Goal: Information Seeking & Learning: Find specific fact

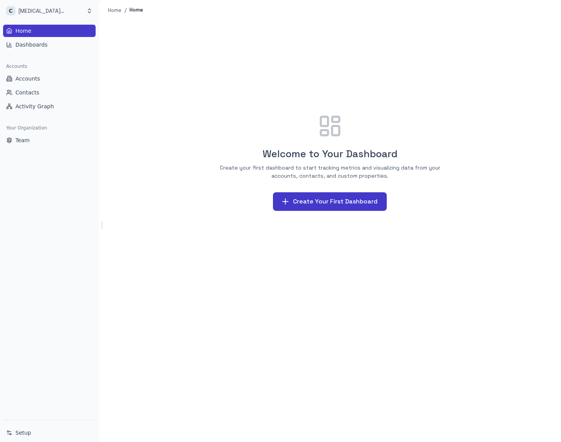
drag, startPoint x: 211, startPoint y: 126, endPoint x: 217, endPoint y: 123, distance: 7.2
click at [212, 126] on div "Welcome to Your Dashboard Create your first dashboard to start tracking metrics…" at bounding box center [330, 162] width 444 height 265
click at [47, 98] on link "Contacts" at bounding box center [49, 92] width 93 height 12
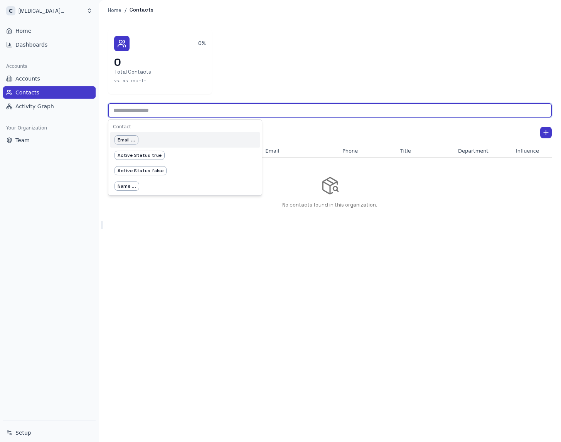
click at [156, 113] on input "text" at bounding box center [330, 110] width 444 height 14
click at [224, 284] on div "0% 0 Total Contacts vs. last month ​ Contact Email ... Active Status true Activ…" at bounding box center [330, 231] width 462 height 422
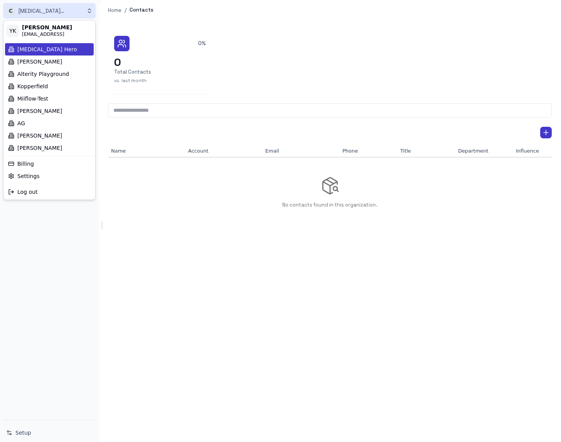
click at [38, 8] on html "C [MEDICAL_DATA] Hero Home Dashboards Accounts Accounts Contacts Activity Graph…" at bounding box center [280, 221] width 561 height 442
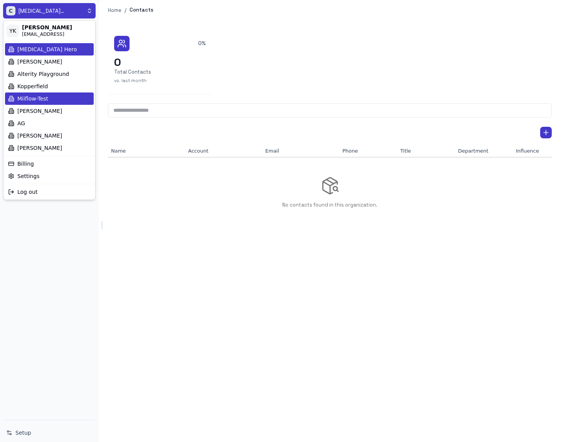
click at [55, 96] on div "Miiflow-Test" at bounding box center [49, 99] width 89 height 12
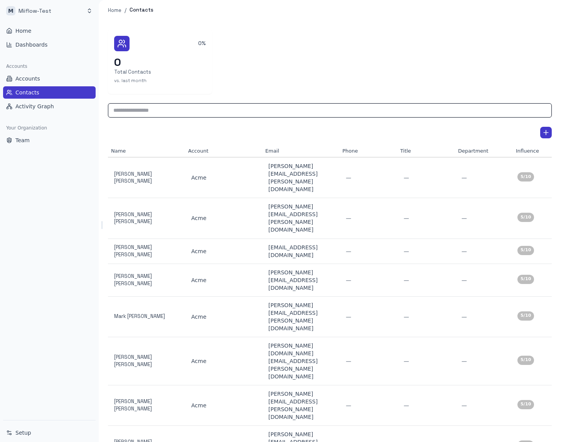
click at [182, 111] on input "text" at bounding box center [330, 110] width 444 height 14
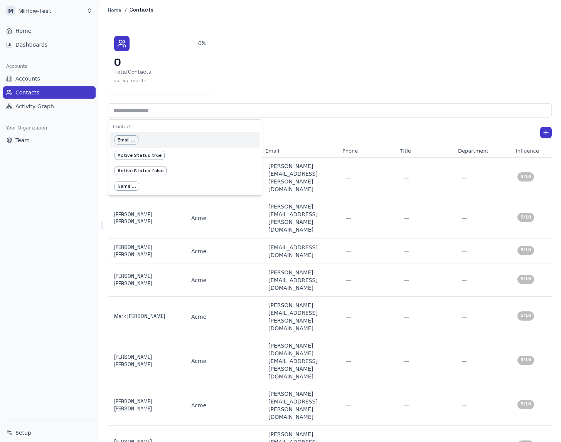
click at [175, 134] on div "Email ..." at bounding box center [185, 139] width 150 height 15
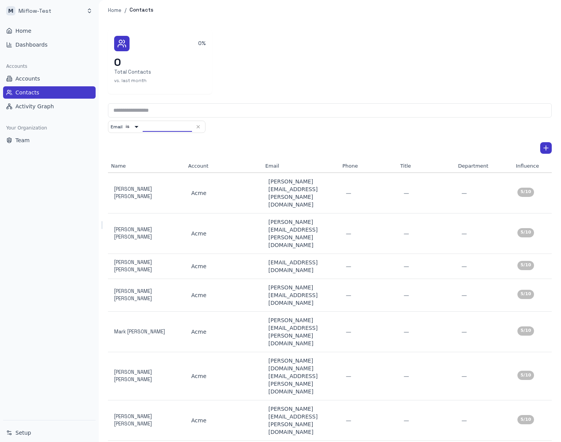
click at [133, 127] on body "M Miiflow-Test Home Dashboards Accounts Accounts Contacts Activity Graph Your O…" at bounding box center [280, 221] width 561 height 442
click at [139, 163] on li "contains" at bounding box center [132, 162] width 41 height 12
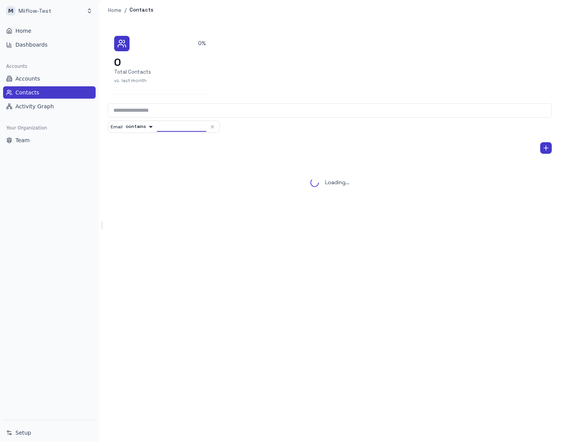
click at [182, 127] on input "text" at bounding box center [181, 127] width 49 height 10
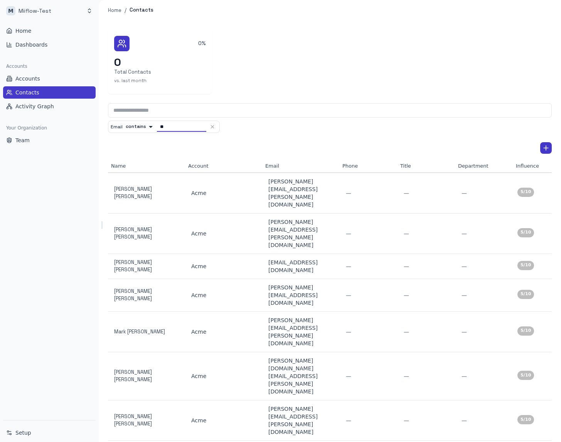
type input "*"
type input "****"
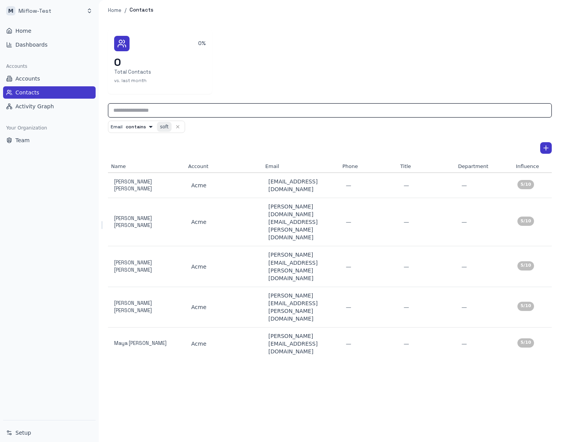
click at [175, 111] on input "text" at bounding box center [330, 110] width 444 height 14
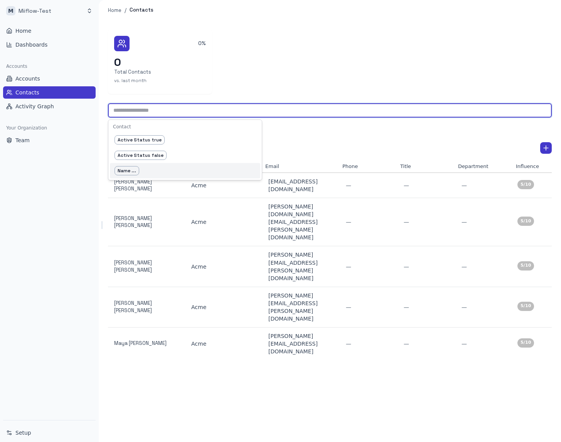
click at [177, 172] on div "Name ..." at bounding box center [185, 170] width 150 height 15
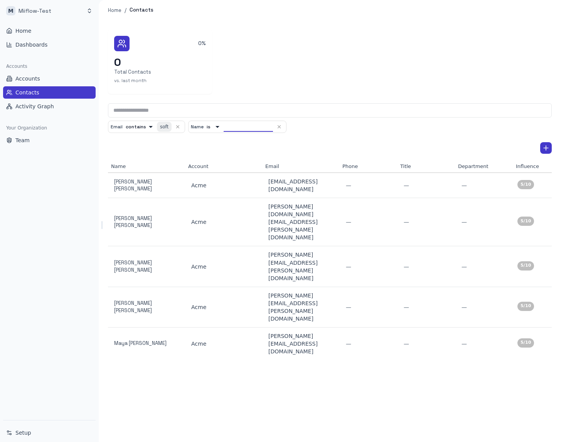
click at [211, 127] on body "M Miiflow-Test Home Dashboards Accounts Accounts Contacts Activity Graph Your O…" at bounding box center [280, 221] width 561 height 442
click at [216, 160] on li "contains" at bounding box center [212, 163] width 41 height 12
click at [246, 128] on input "text" at bounding box center [262, 127] width 49 height 10
type input "****"
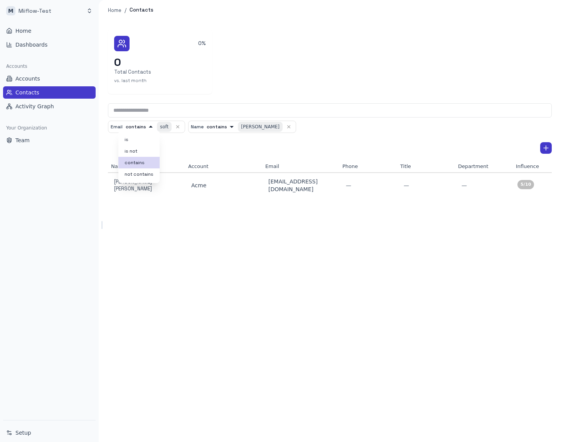
click at [146, 126] on body "M Miiflow-Test Home Dashboards Accounts Accounts Contacts Activity Graph Your O…" at bounding box center [280, 221] width 561 height 442
click at [211, 139] on div at bounding box center [280, 221] width 561 height 442
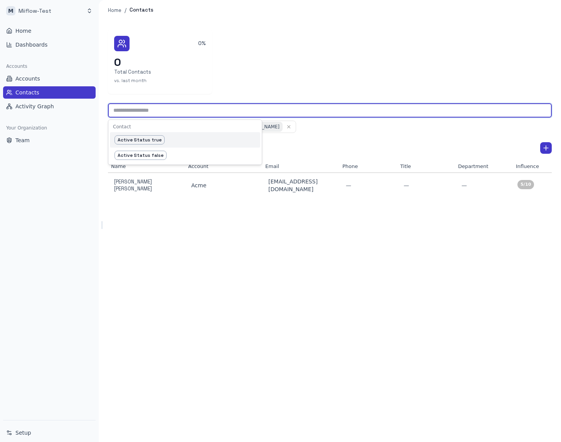
click at [204, 108] on input "text" at bounding box center [330, 110] width 444 height 14
type input "******"
click at [183, 136] on div "Account ..." at bounding box center [185, 139] width 150 height 15
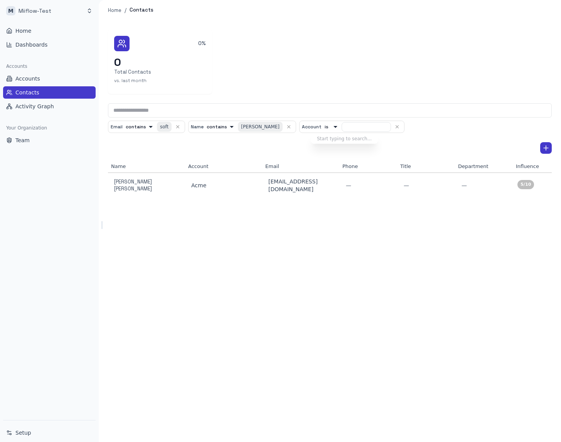
click at [320, 126] on div at bounding box center [280, 221] width 561 height 442
click at [342, 126] on input "text" at bounding box center [366, 127] width 49 height 10
type input "*"
type input "****"
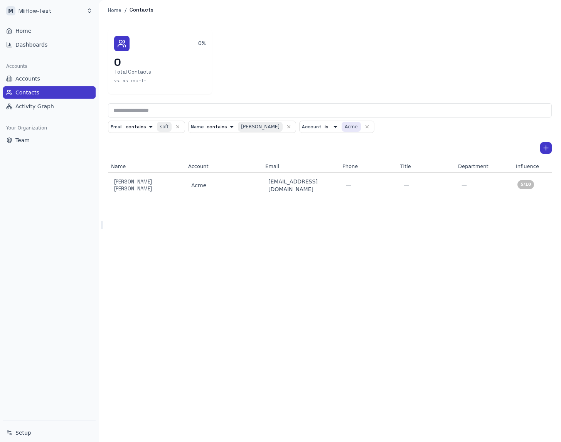
click at [342, 130] on div "Acme" at bounding box center [351, 127] width 19 height 10
type input "*"
click at [352, 129] on button "button" at bounding box center [356, 126] width 9 height 9
click at [285, 128] on div "Email contains ******** soft Name contains ******** chen" at bounding box center [330, 127] width 444 height 12
click at [59, 45] on link "Dashboards" at bounding box center [49, 45] width 93 height 12
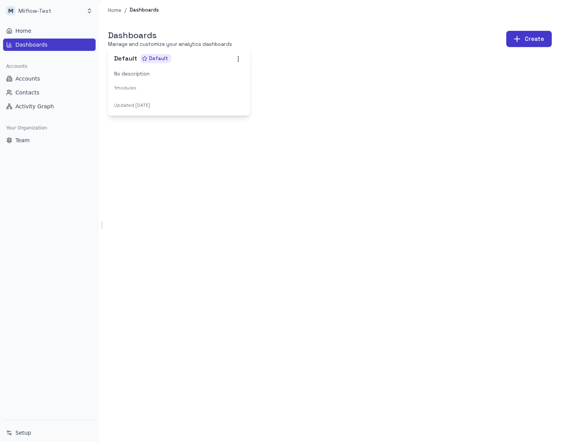
click at [150, 84] on div "1 modules" at bounding box center [179, 88] width 130 height 8
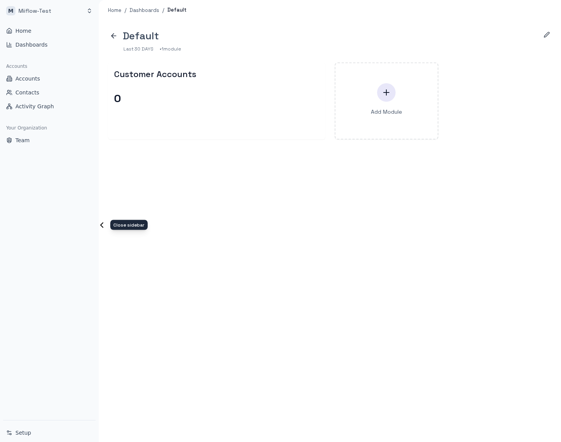
click at [104, 228] on icon "Toggle Sidebar" at bounding box center [101, 224] width 9 height 9
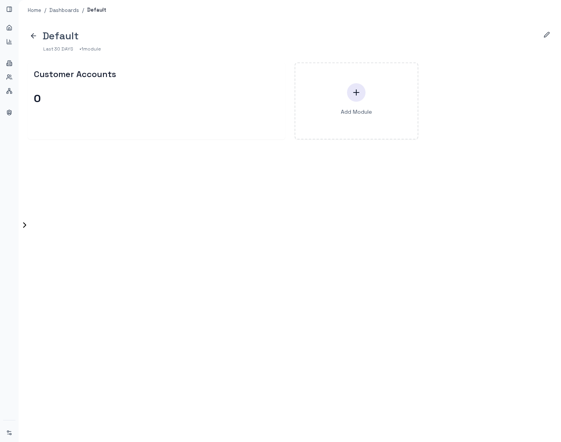
click at [22, 216] on div "Default Last 30 DAYS • 1 module Customer Accounts 0 Add Module To pick up a dra…" at bounding box center [290, 231] width 542 height 422
click at [20, 224] on icon "Toggle Sidebar" at bounding box center [24, 224] width 9 height 9
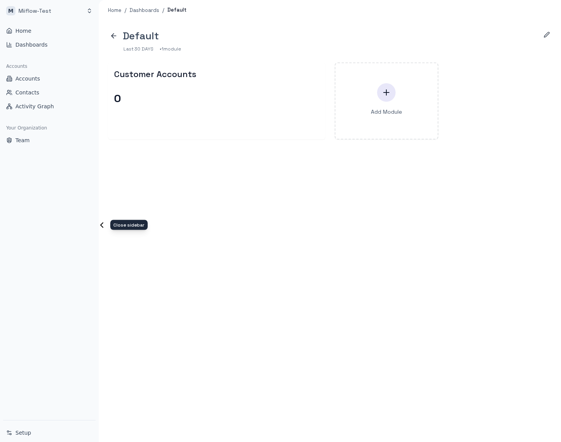
click at [102, 222] on icon "Toggle Sidebar" at bounding box center [101, 224] width 9 height 9
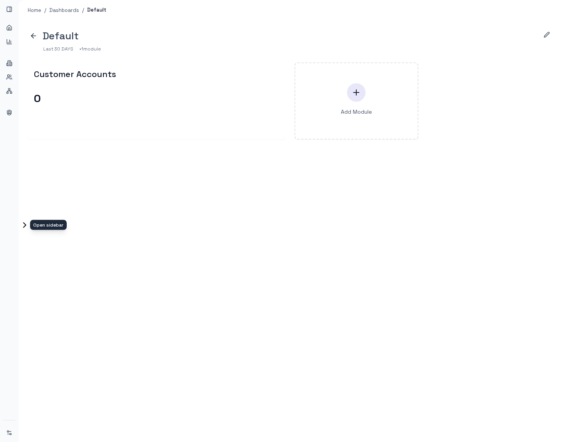
click at [24, 222] on icon "Toggle Sidebar" at bounding box center [24, 224] width 9 height 9
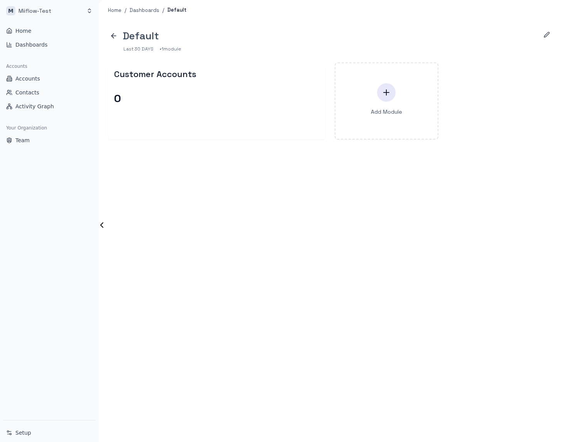
click at [176, 210] on div "Default Last 30 DAYS • 1 module Customer Accounts 0 Add Module To pick up a dra…" at bounding box center [330, 231] width 462 height 422
click at [101, 225] on icon "Toggle Sidebar" at bounding box center [102, 225] width 2 height 5
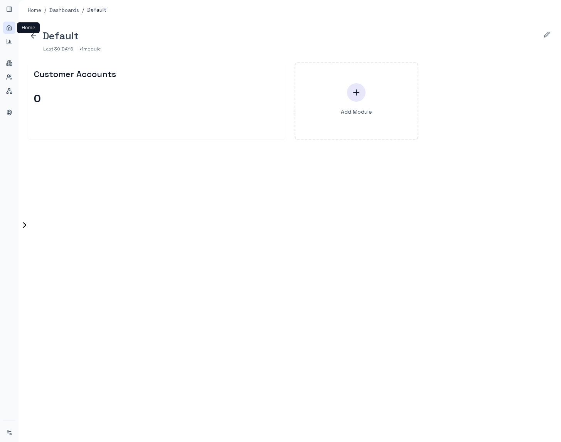
click at [12, 29] on icon at bounding box center [9, 27] width 5 height 5
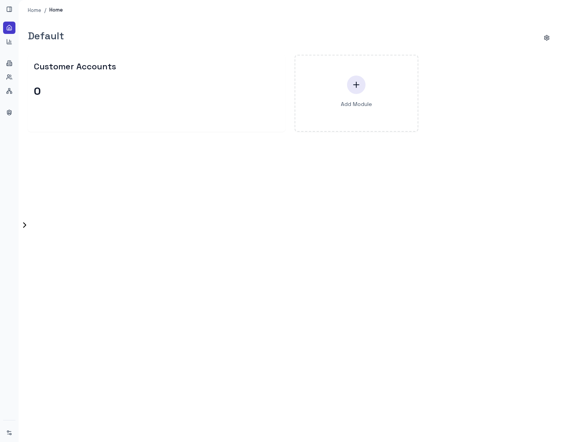
click at [22, 225] on icon "Toggle Sidebar" at bounding box center [24, 224] width 9 height 9
